Goal: Navigation & Orientation: Find specific page/section

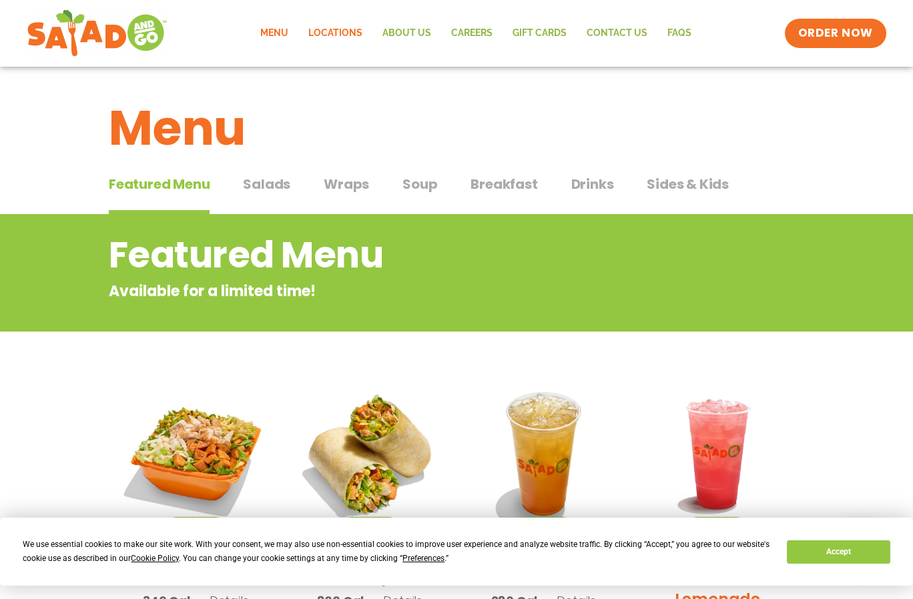
click at [331, 33] on link "Locations" at bounding box center [335, 33] width 74 height 31
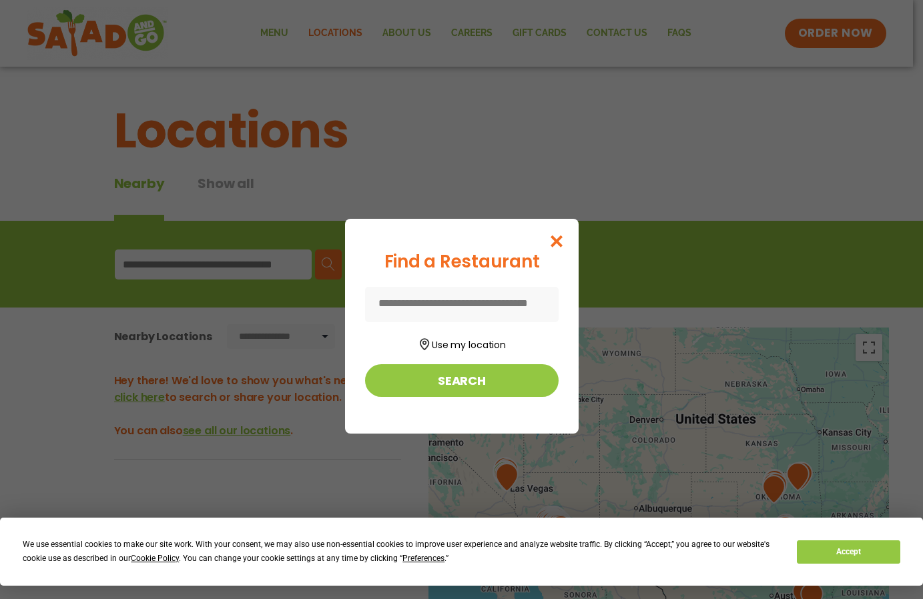
click at [447, 302] on input at bounding box center [461, 304] width 193 height 35
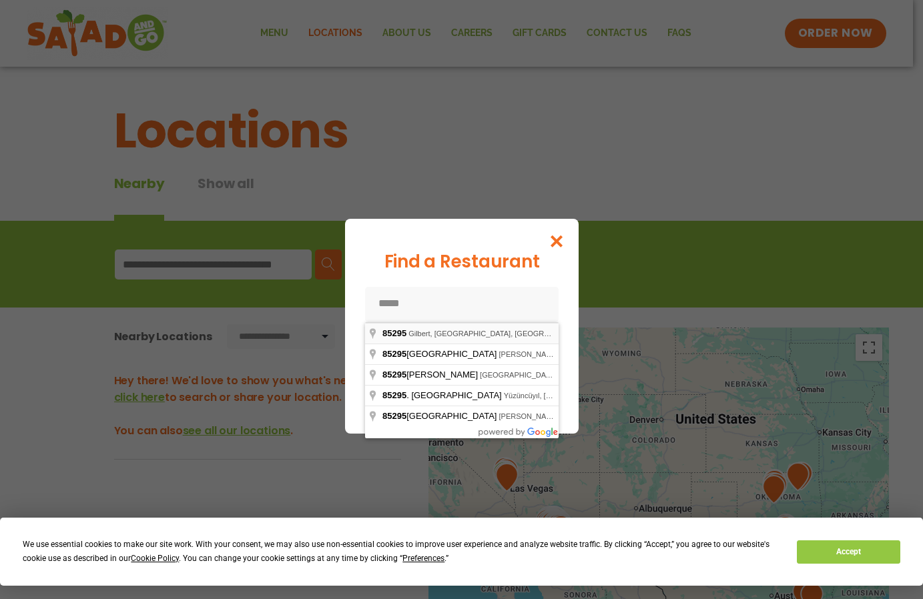
type input "**********"
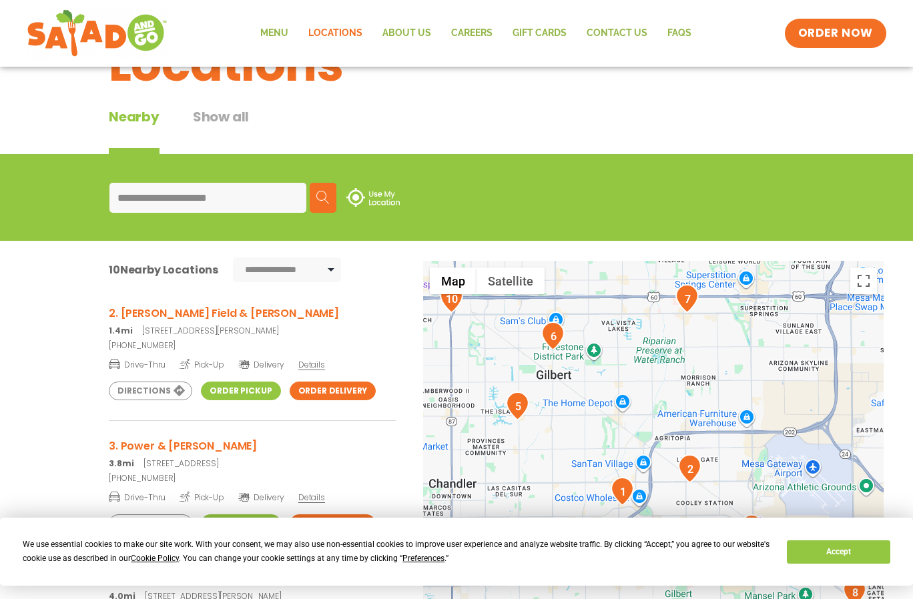
scroll to position [200, 0]
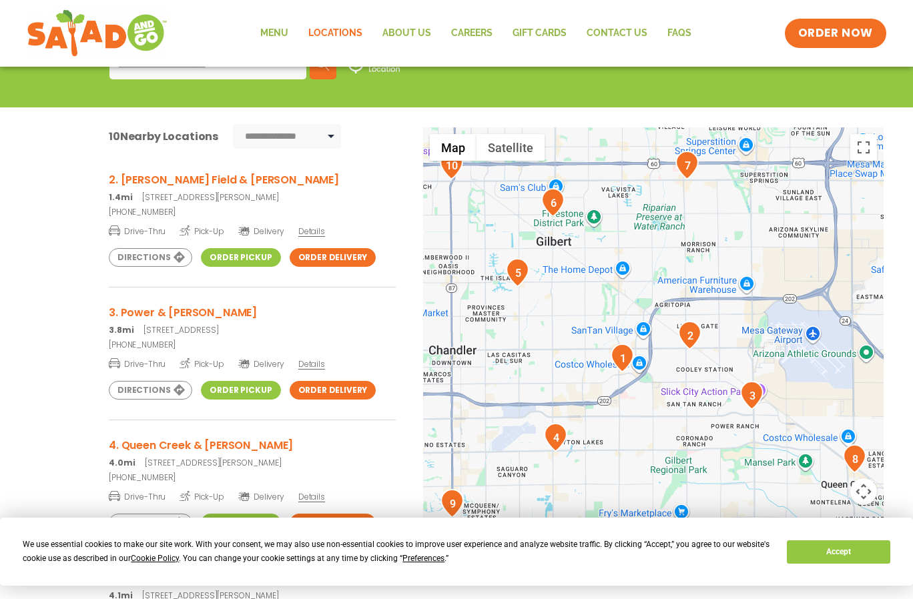
click at [239, 392] on link "Order Pickup" at bounding box center [240, 390] width 79 height 19
click at [831, 37] on span "ORDER NOW" at bounding box center [835, 33] width 83 height 17
